Goal: Find specific page/section: Find specific page/section

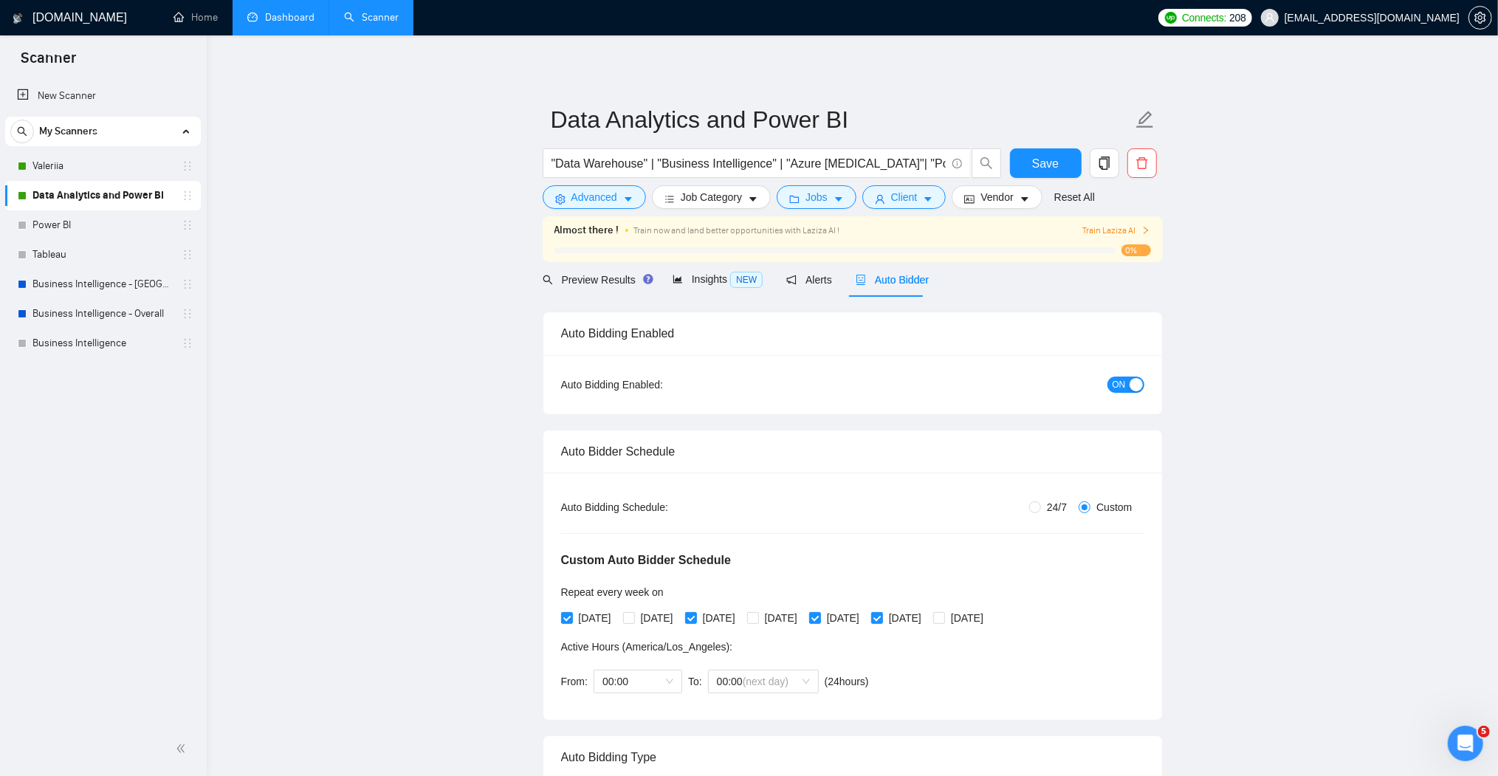
click at [275, 18] on link "Dashboard" at bounding box center [280, 17] width 67 height 13
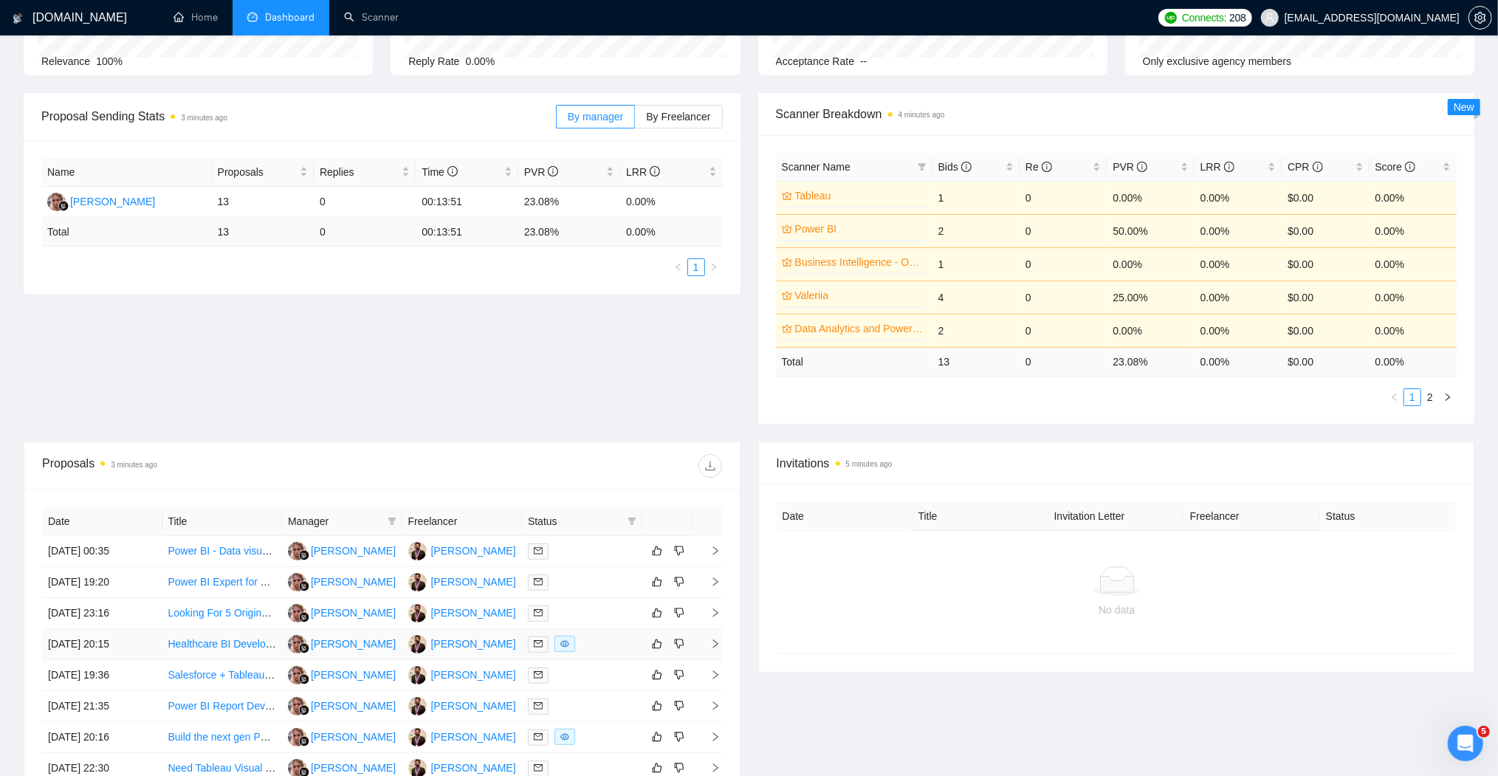
scroll to position [236, 0]
